Goal: Find specific fact: Find specific fact

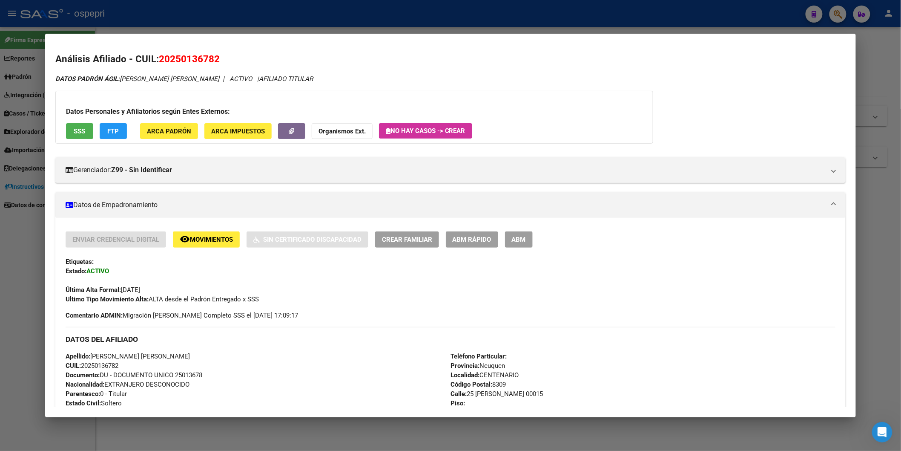
scroll to position [573, 0]
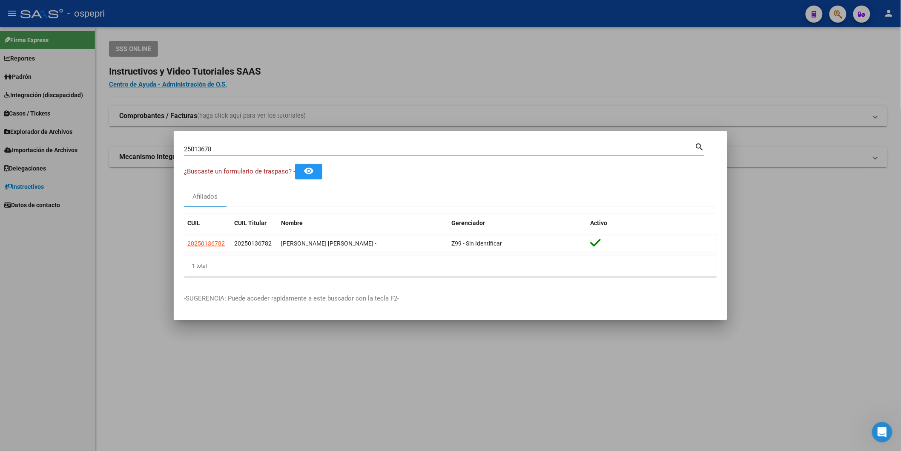
click at [300, 145] on input "25013678" at bounding box center [439, 149] width 511 height 8
paste input "0-43553118-1"
type input "20435531181"
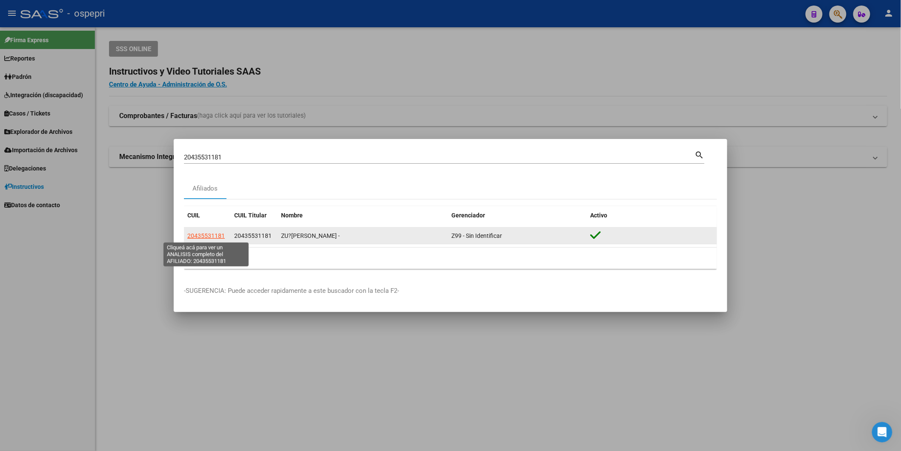
click at [216, 233] on span "20435531181" at bounding box center [205, 235] width 37 height 7
type textarea "20435531181"
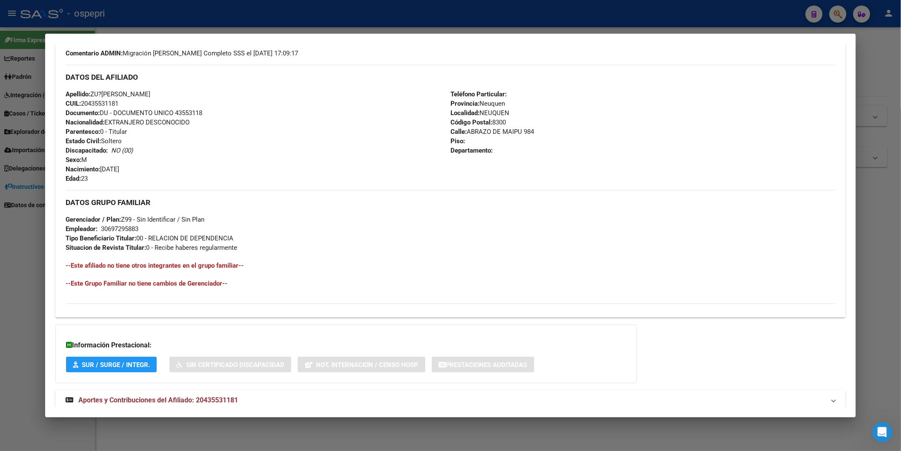
scroll to position [285, 0]
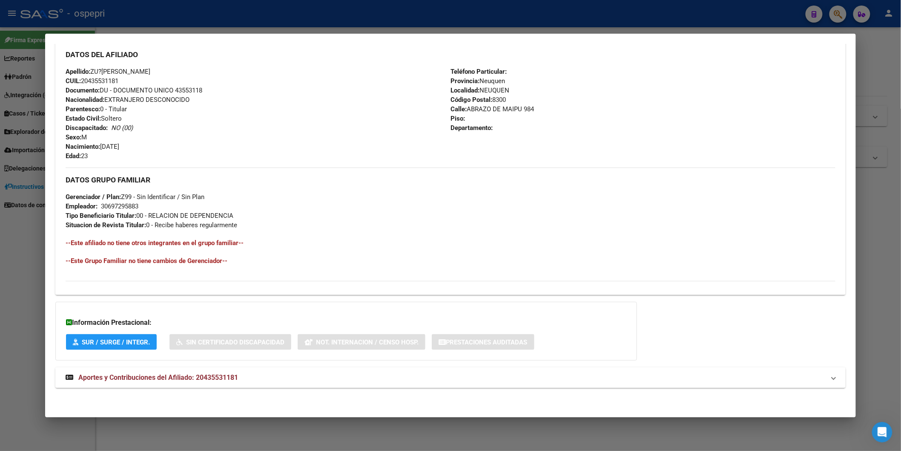
click at [153, 381] on strong "Aportes y Contribuciones del Afiliado: 20435531181" at bounding box center [152, 377] width 173 height 10
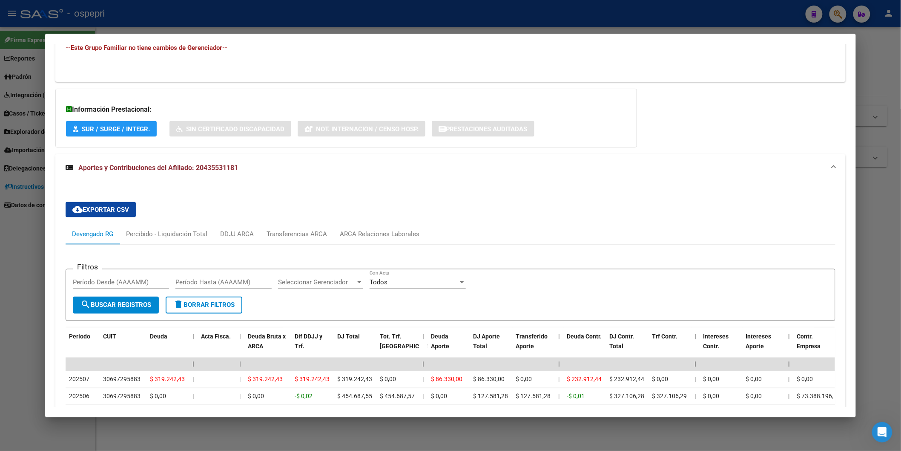
scroll to position [706, 0]
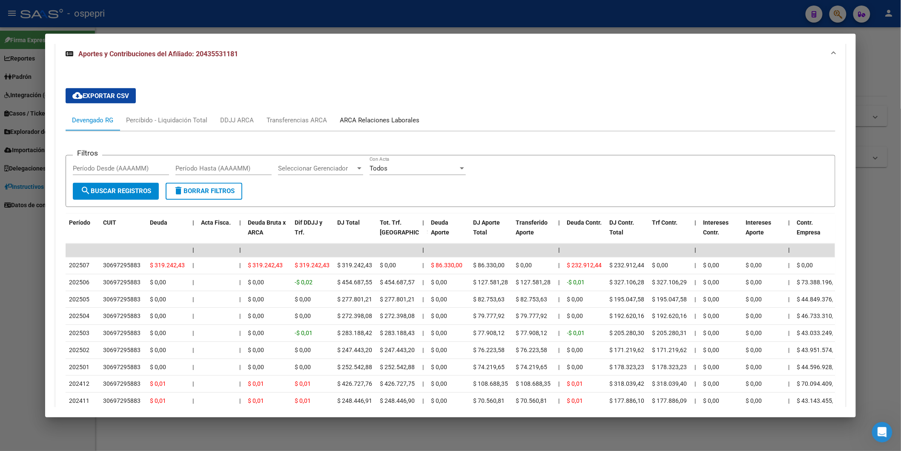
click at [377, 117] on div "ARCA Relaciones Laborales" at bounding box center [380, 120] width 80 height 9
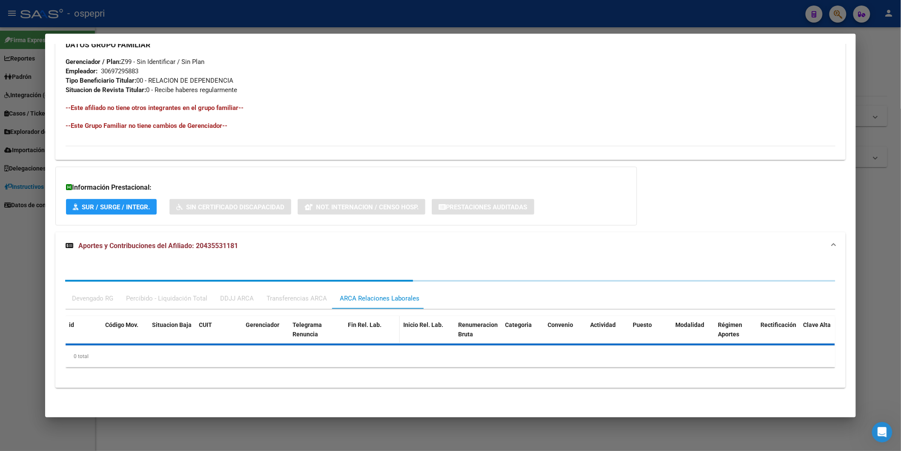
scroll to position [611, 0]
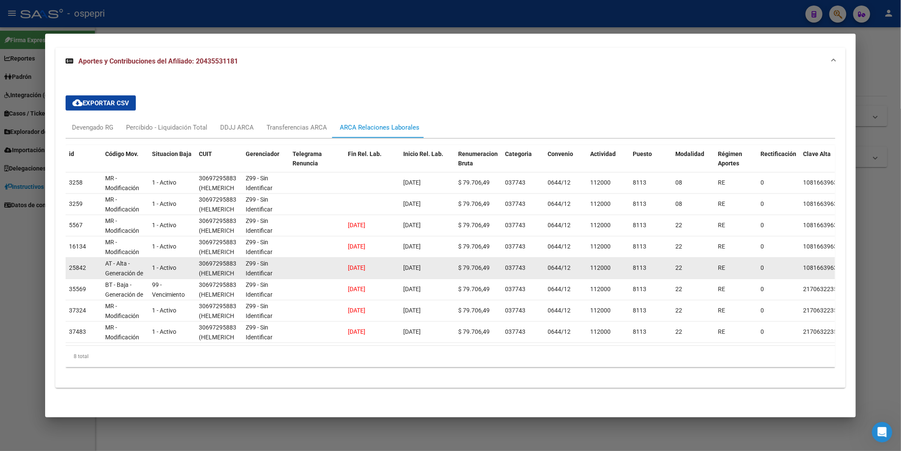
drag, startPoint x: 196, startPoint y: 255, endPoint x: 232, endPoint y: 257, distance: 35.9
click at [232, 259] on div "30697295883" at bounding box center [217, 264] width 37 height 10
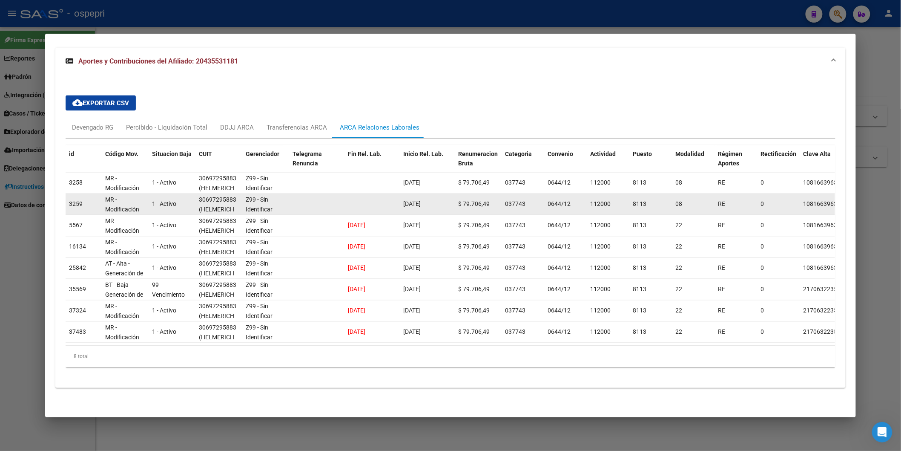
copy div "30697295883"
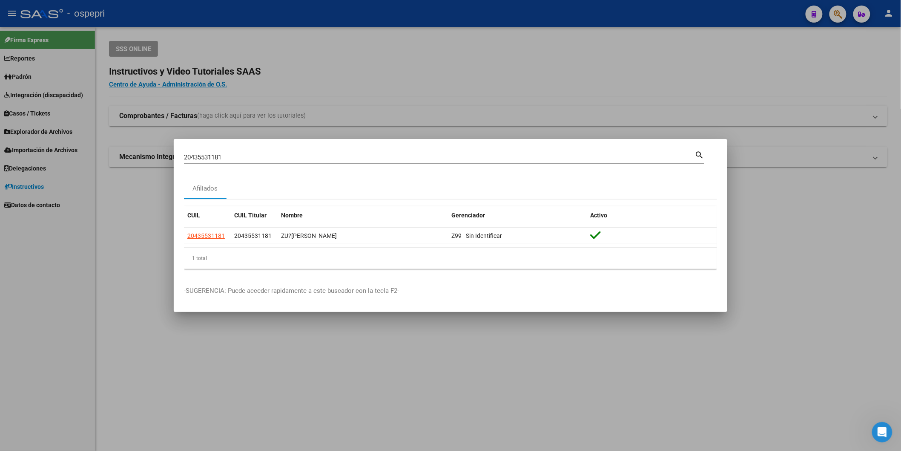
click at [701, 154] on mat-icon "search" at bounding box center [700, 154] width 10 height 10
click at [234, 163] on div "20435531181 Buscar (apellido, dni, [PERSON_NAME], [PERSON_NAME], cuit, obra soc…" at bounding box center [439, 157] width 511 height 13
click at [234, 158] on input "20435531181" at bounding box center [439, 157] width 511 height 8
type input "37857166"
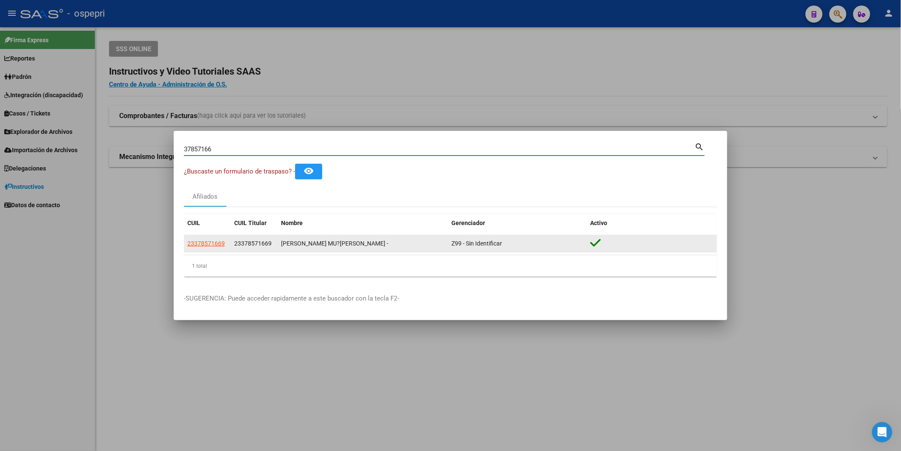
click at [214, 239] on app-link-go-to "23378571669" at bounding box center [205, 244] width 37 height 10
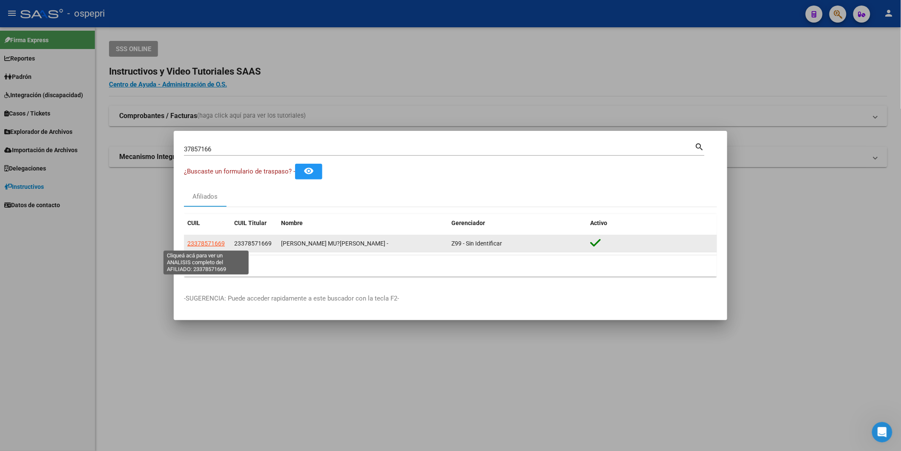
click at [213, 243] on span "23378571669" at bounding box center [205, 243] width 37 height 7
type textarea "23378571669"
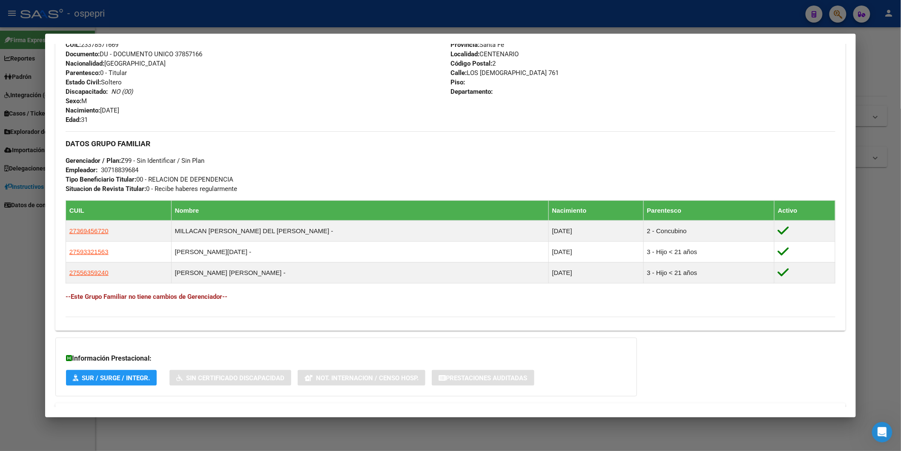
scroll to position [357, 0]
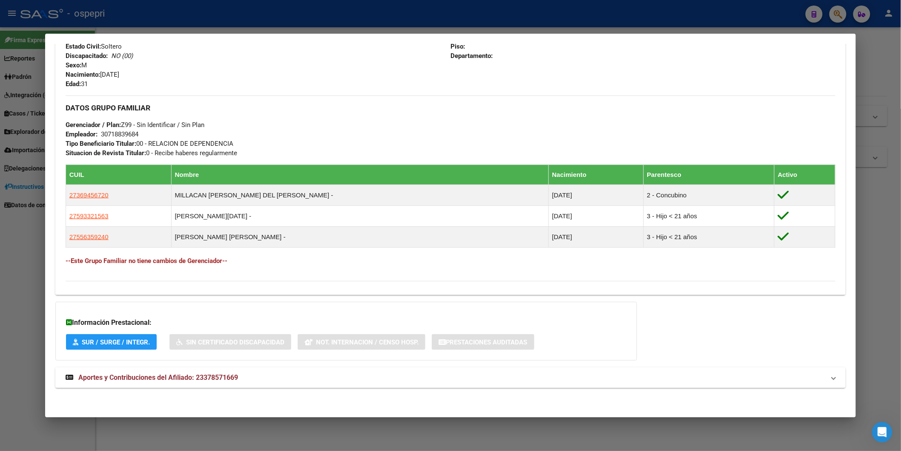
click at [201, 377] on span "Aportes y Contribuciones del Afiliado: 23378571669" at bounding box center [158, 377] width 160 height 8
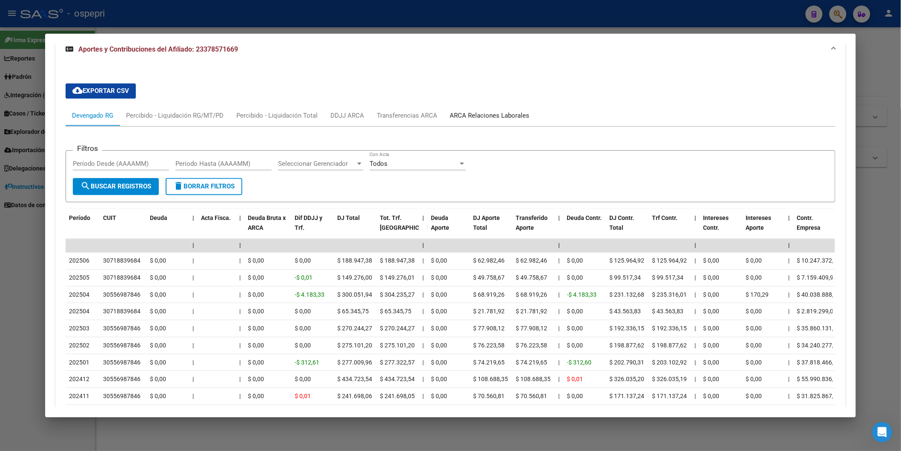
click at [486, 117] on div "ARCA Relaciones Laborales" at bounding box center [490, 115] width 80 height 9
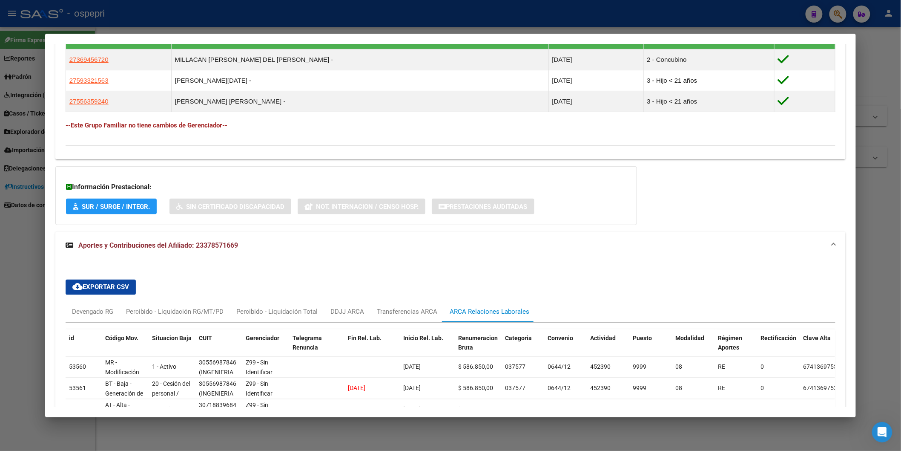
scroll to position [577, 0]
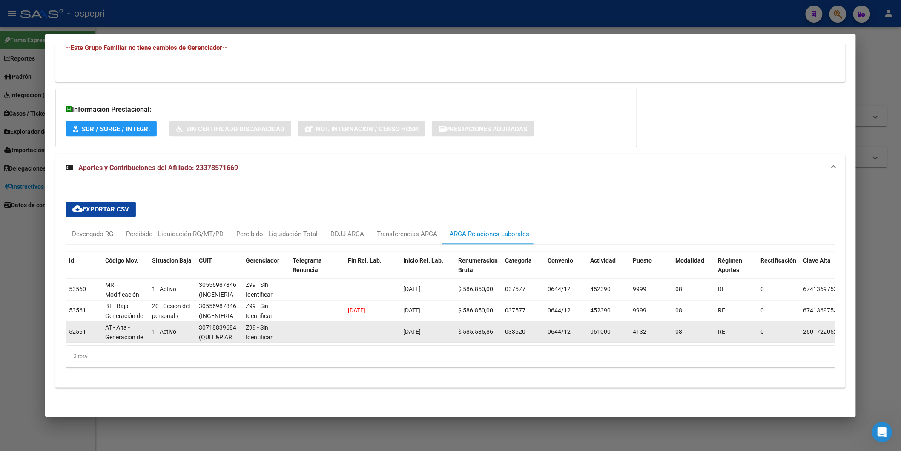
click at [216, 334] on span "(QUI E&P AR SRL.QUI EN INV SA, GAS STO &MID SE SA-ES FE OR U. T.)" at bounding box center [219, 361] width 40 height 55
drag, startPoint x: 196, startPoint y: 321, endPoint x: 232, endPoint y: 318, distance: 35.4
click at [232, 323] on div "30718839684" at bounding box center [217, 328] width 37 height 10
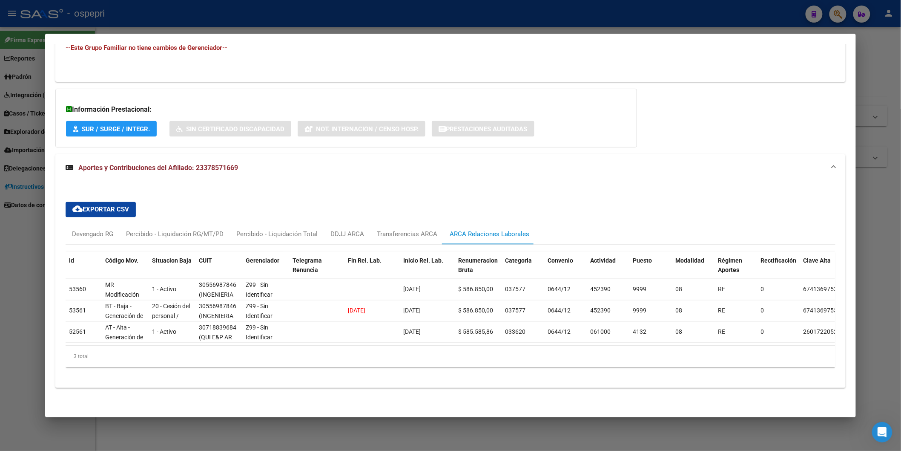
copy div "30718839684"
